Goal: Task Accomplishment & Management: Manage account settings

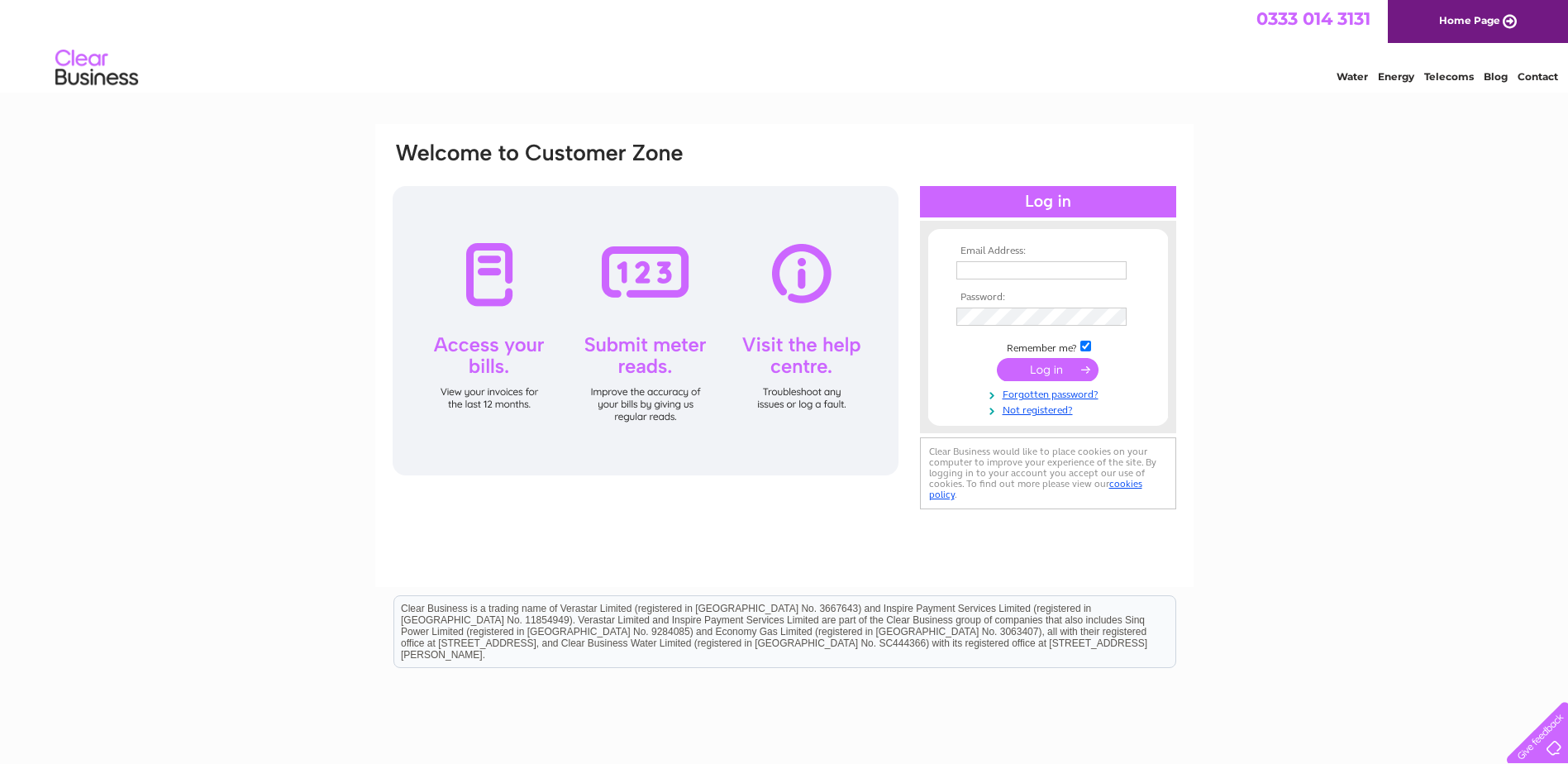
type input "beachroadlaundryltd@gmail.com"
click at [1080, 364] on input "submit" at bounding box center [1048, 369] width 102 height 23
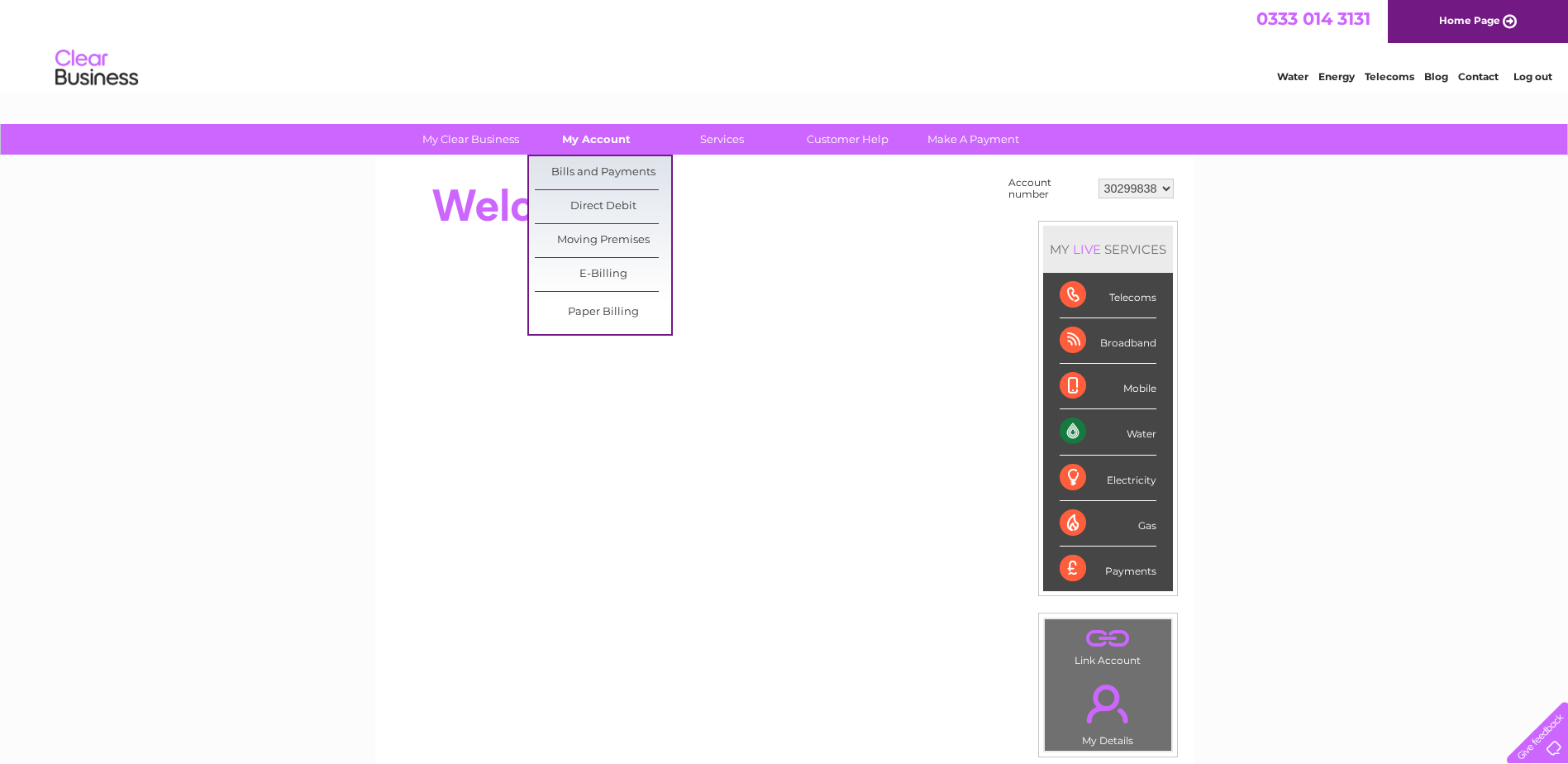
click at [604, 133] on link "My Account" at bounding box center [596, 139] width 137 height 31
click at [604, 165] on link "Bills and Payments" at bounding box center [603, 172] width 137 height 33
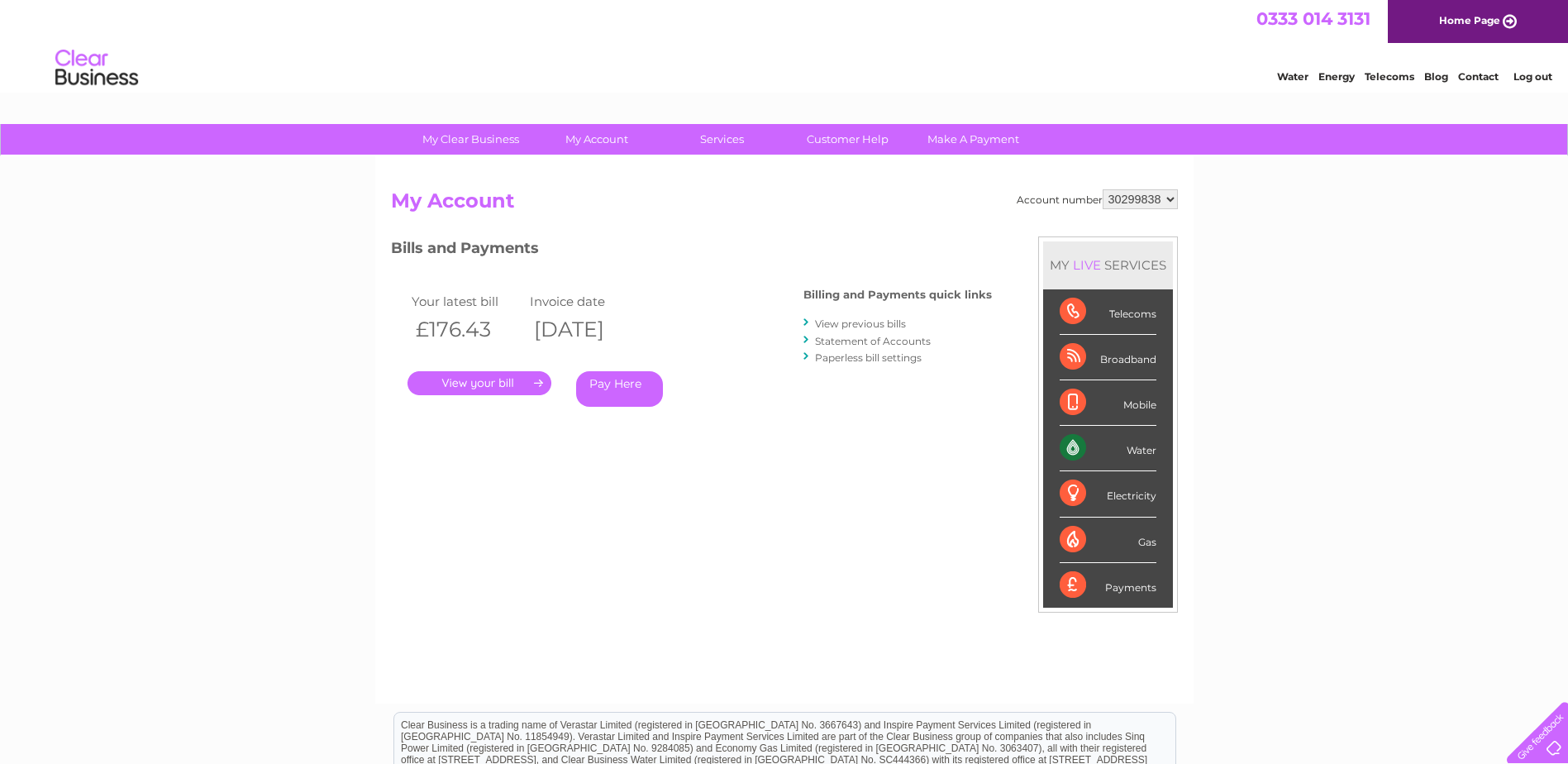
click at [919, 343] on link "Statement of Accounts" at bounding box center [873, 340] width 115 height 13
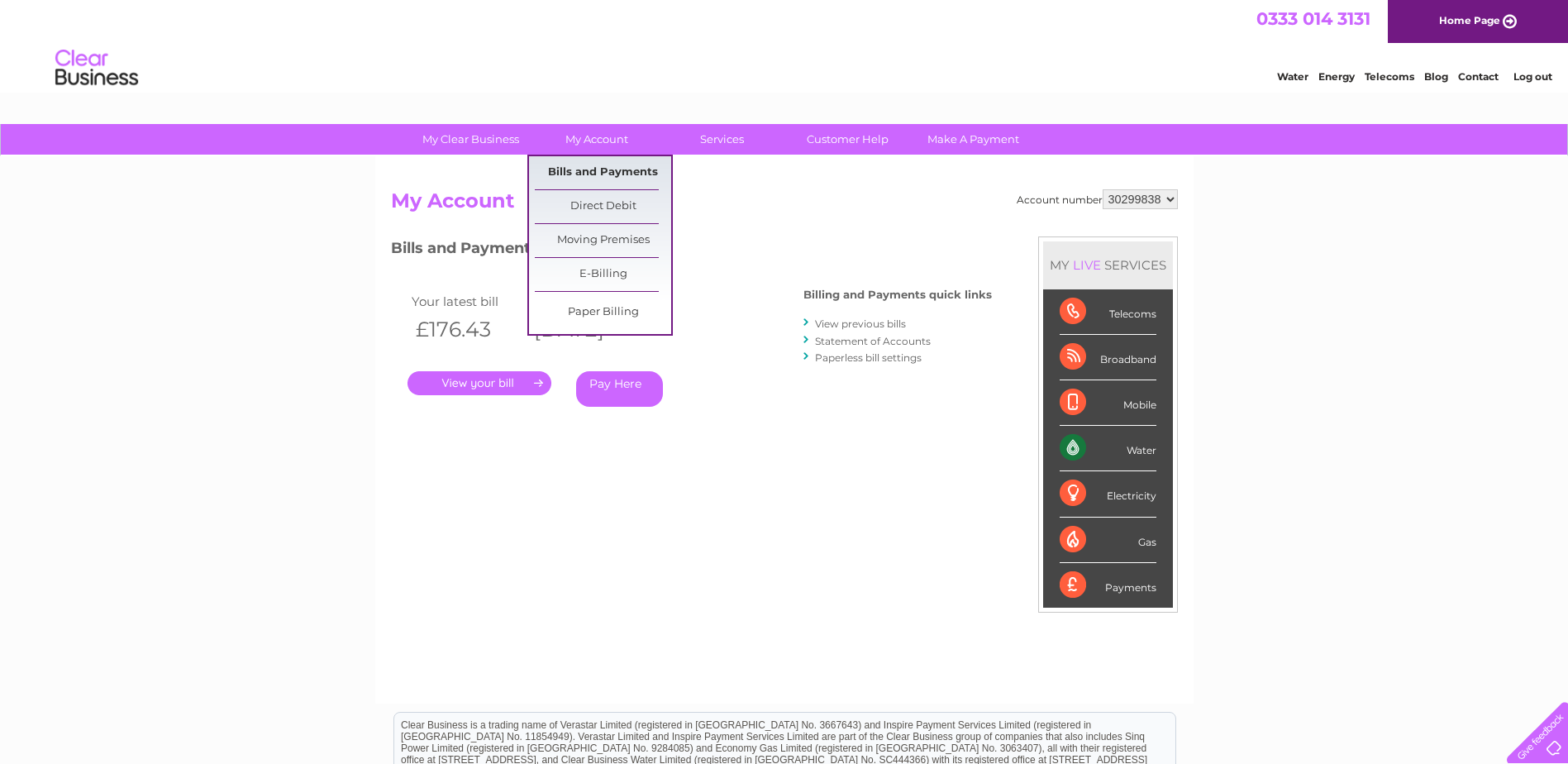
click at [615, 161] on link "Bills and Payments" at bounding box center [603, 172] width 137 height 33
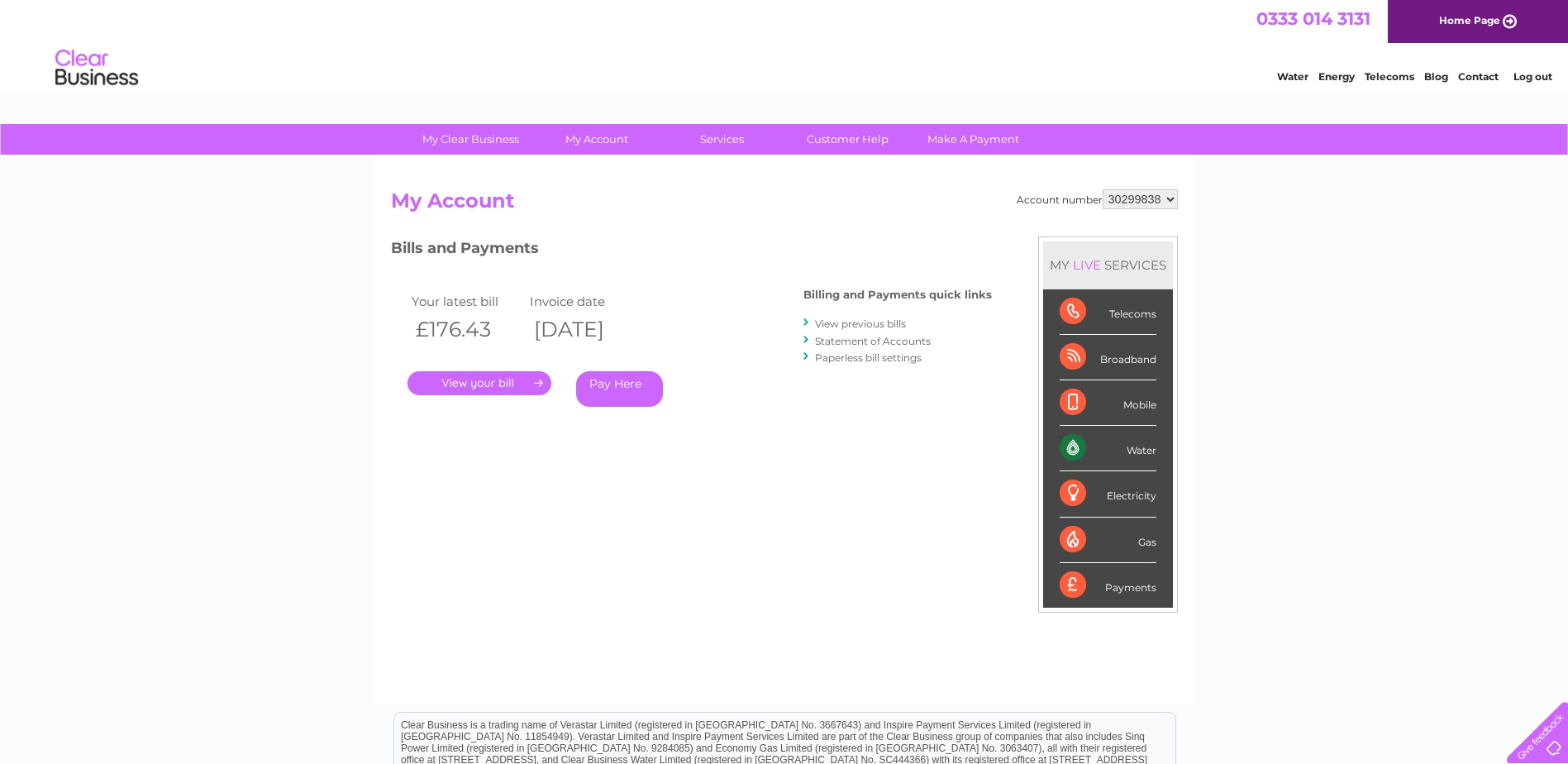
click at [829, 321] on link "View previous bills" at bounding box center [860, 323] width 91 height 13
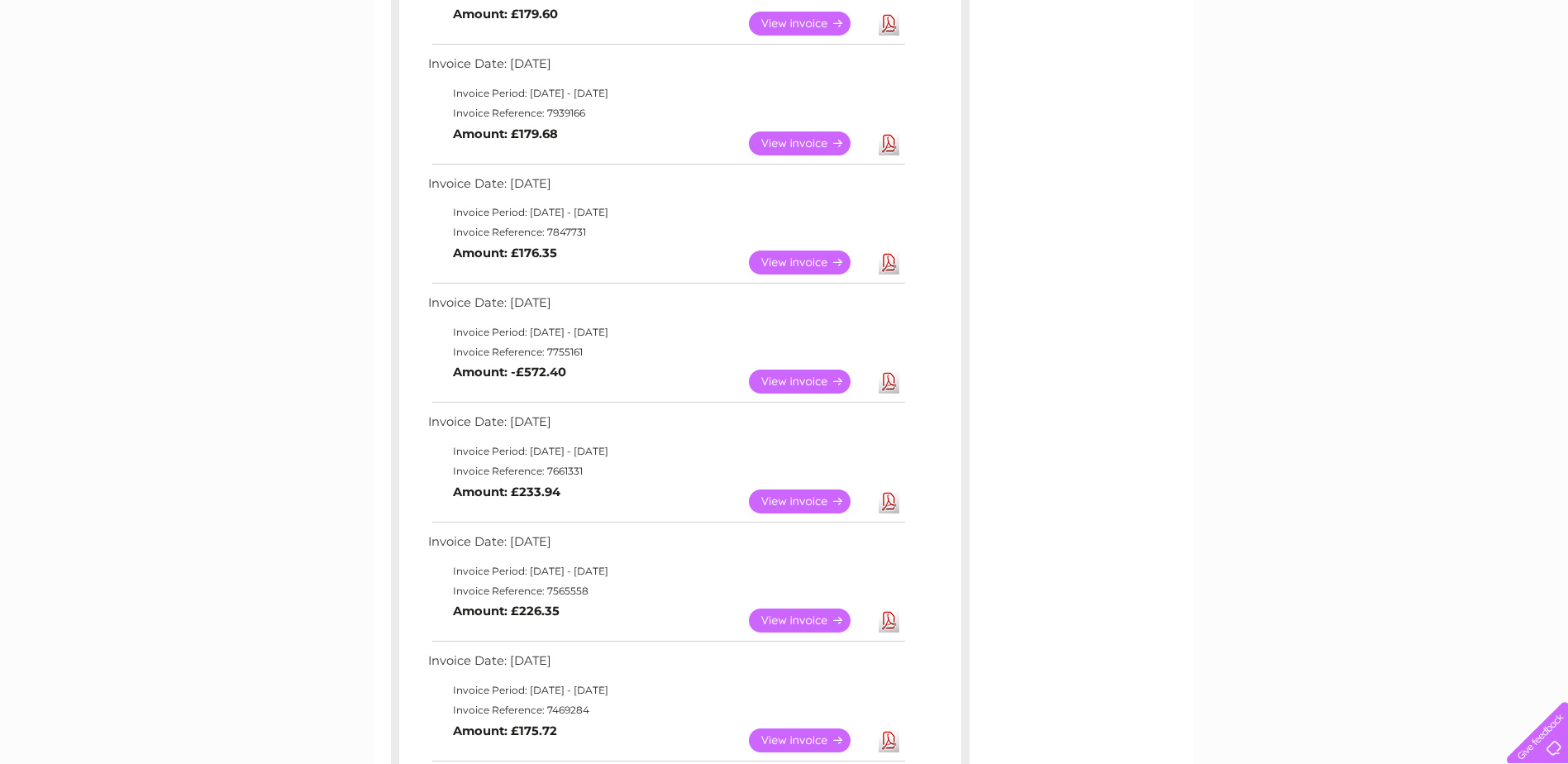
scroll to position [661, 0]
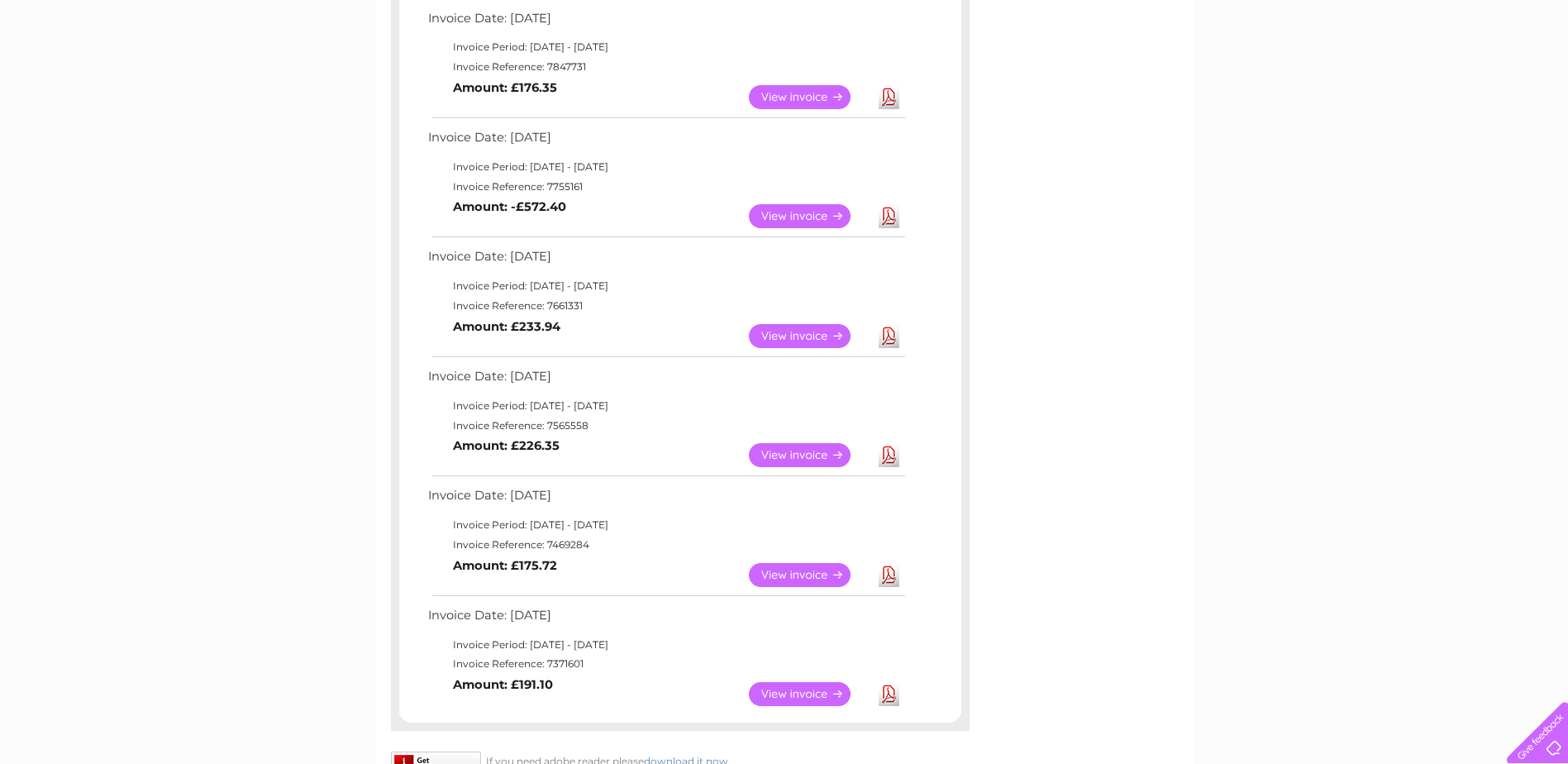
click at [813, 215] on link "View" at bounding box center [809, 216] width 121 height 24
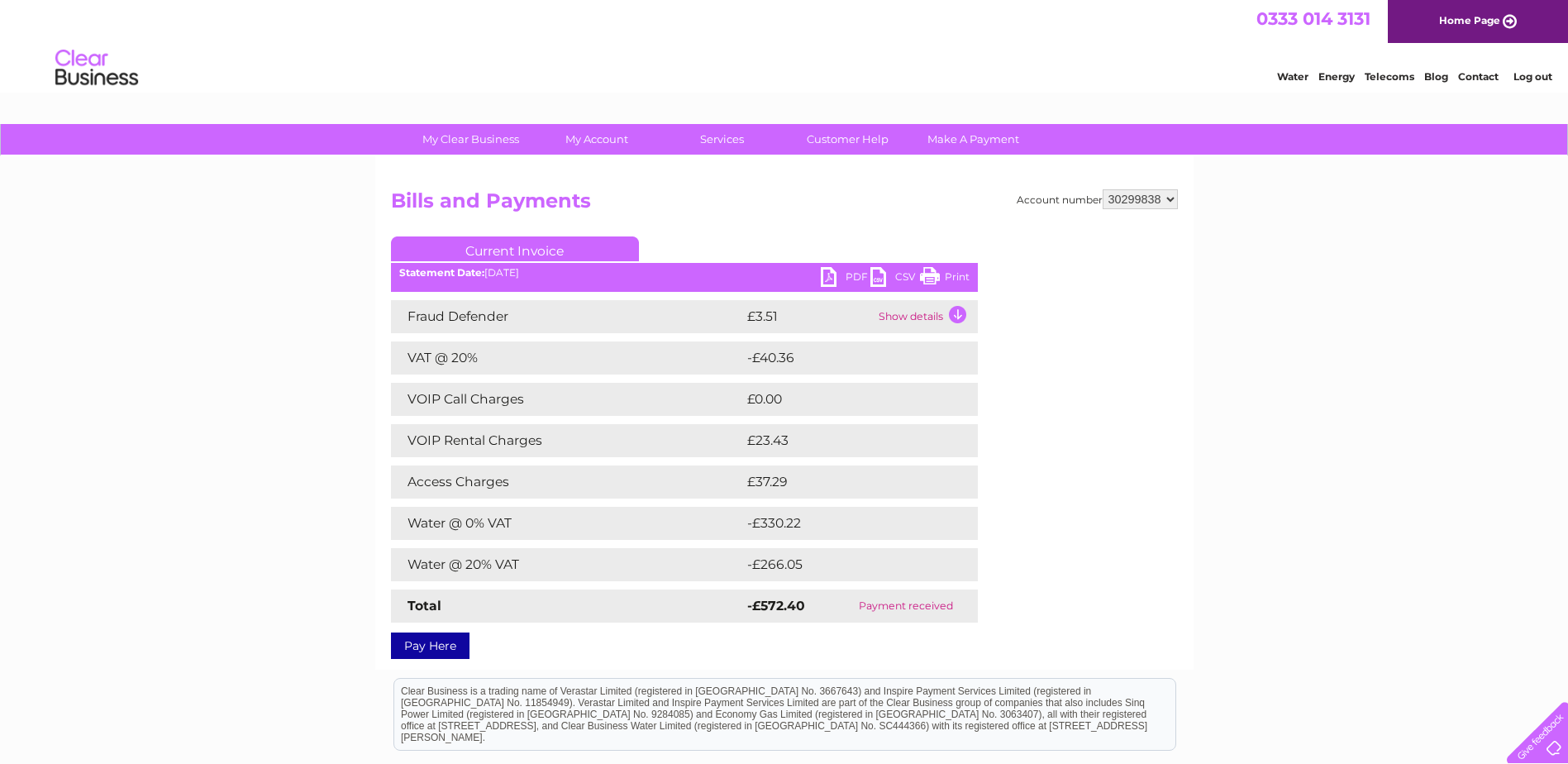
click at [951, 317] on td "Show details" at bounding box center [926, 316] width 104 height 33
